Goal: Information Seeking & Learning: Learn about a topic

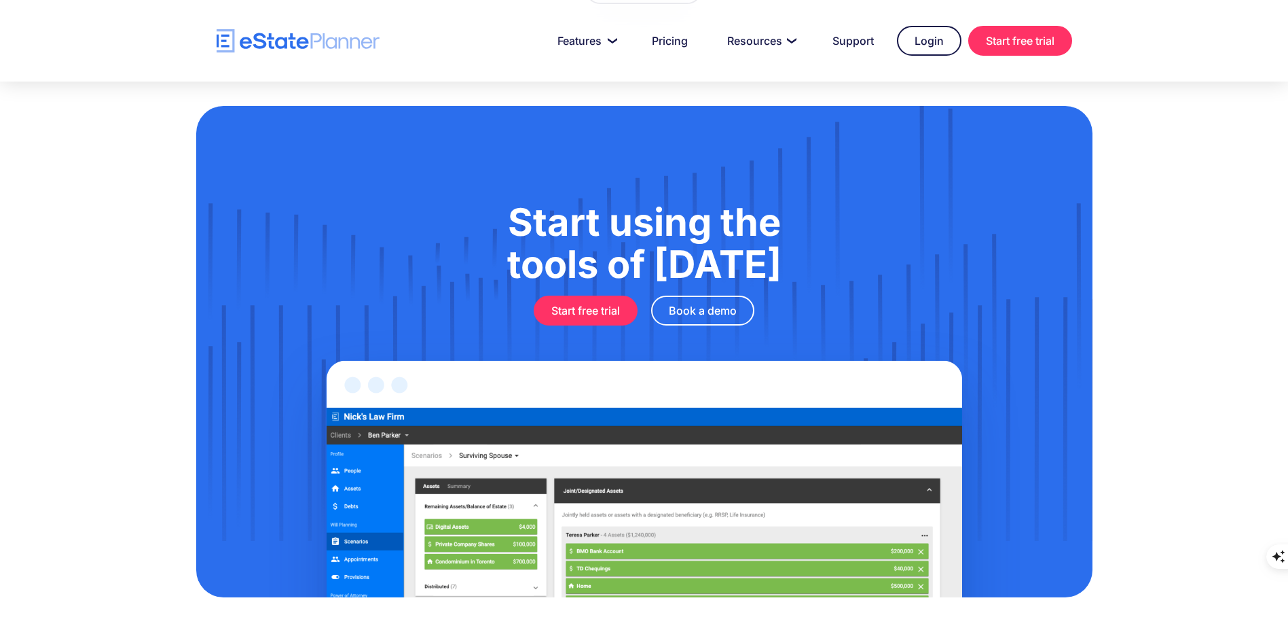
scroll to position [4193, 0]
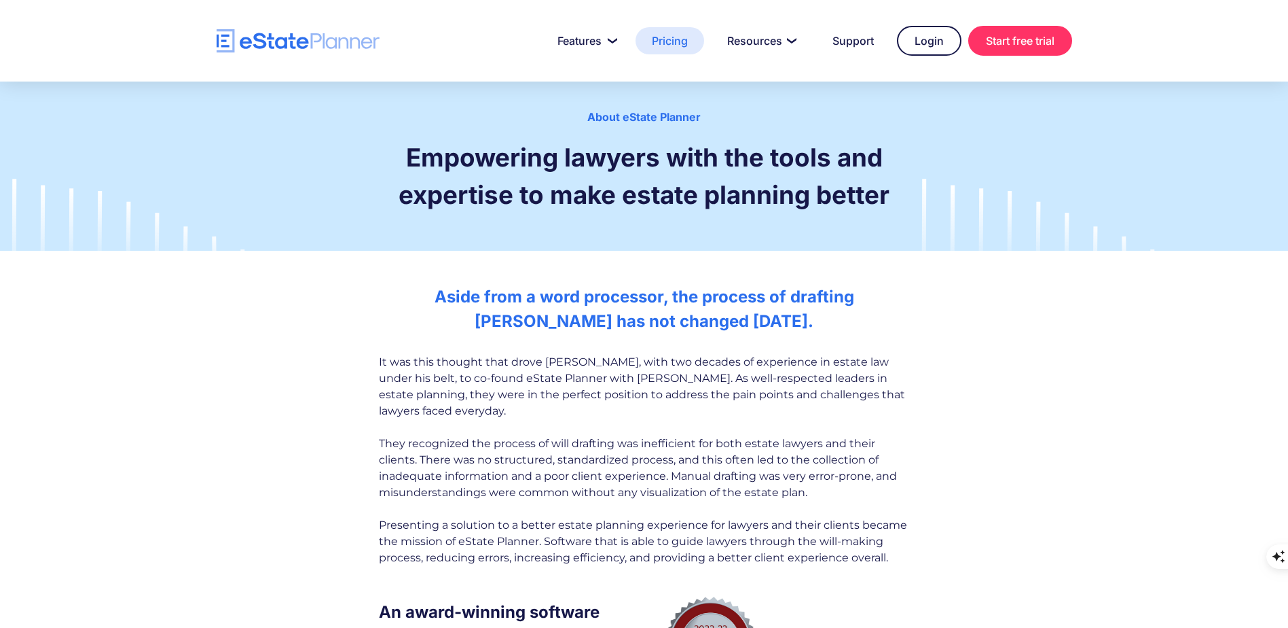
click at [664, 36] on link "Pricing" at bounding box center [670, 40] width 69 height 27
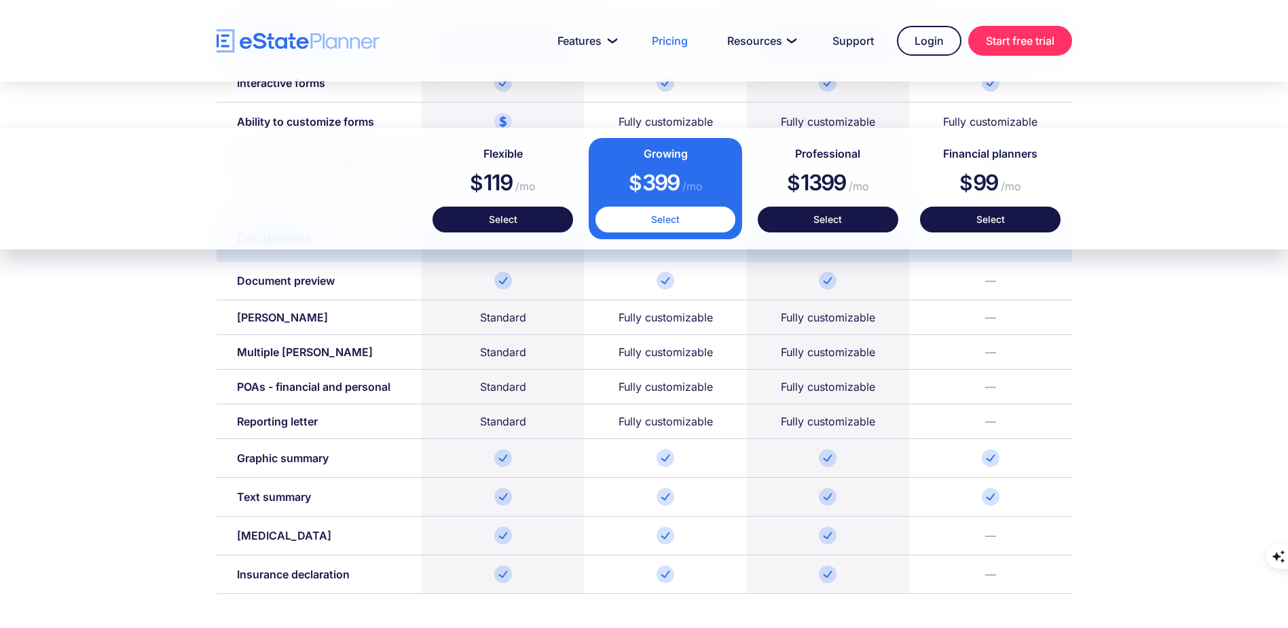
scroll to position [1222, 0]
